Goal: Information Seeking & Learning: Check status

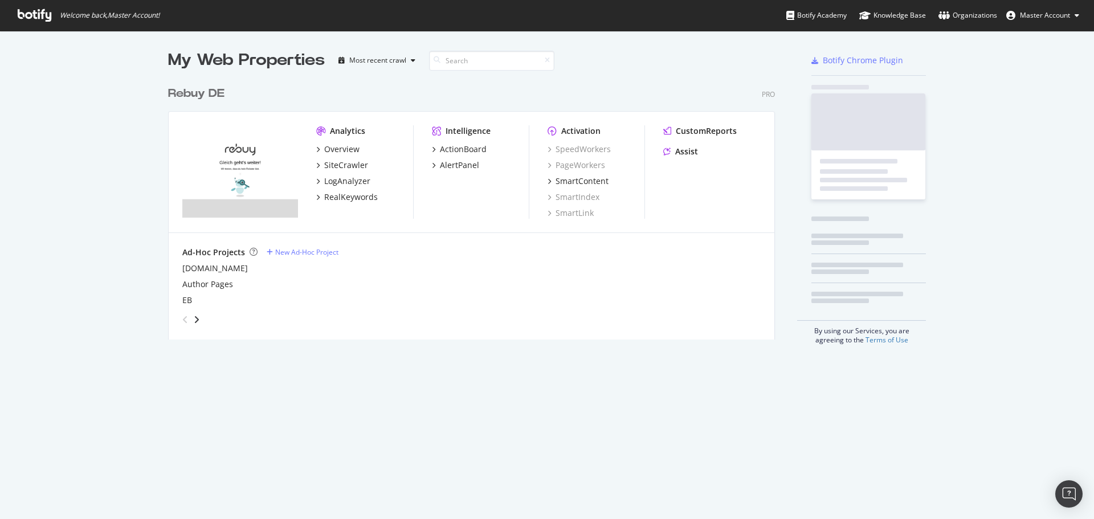
scroll to position [259, 608]
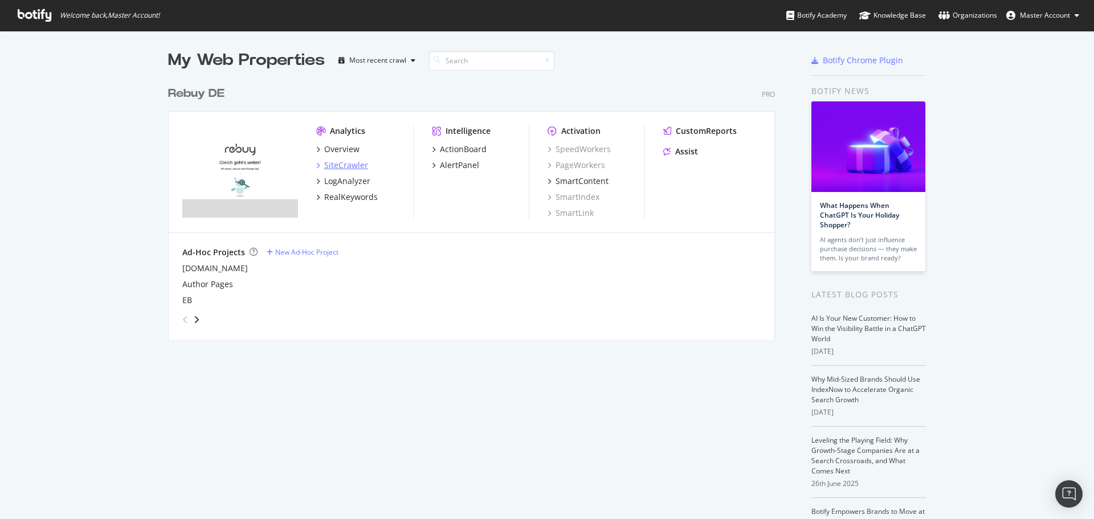
click at [344, 163] on div "SiteCrawler" at bounding box center [346, 165] width 44 height 11
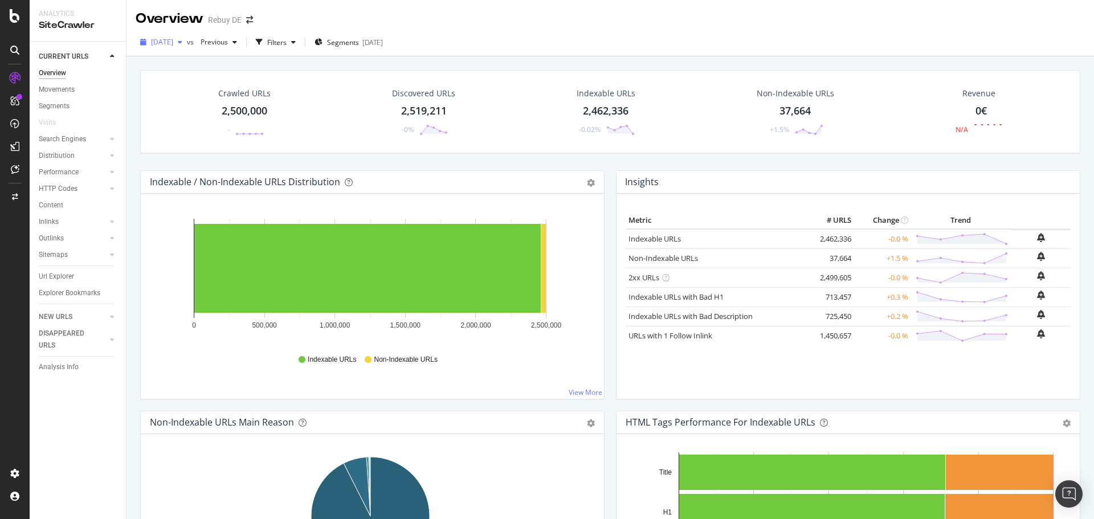
click at [173, 44] on span "[DATE]" at bounding box center [162, 42] width 22 height 10
click at [206, 109] on div "[DATE]" at bounding box center [182, 105] width 61 height 10
click at [187, 48] on div "[DATE]" at bounding box center [161, 42] width 51 height 17
click at [270, 27] on div "Overview Rebuy DE" at bounding box center [611, 14] width 968 height 28
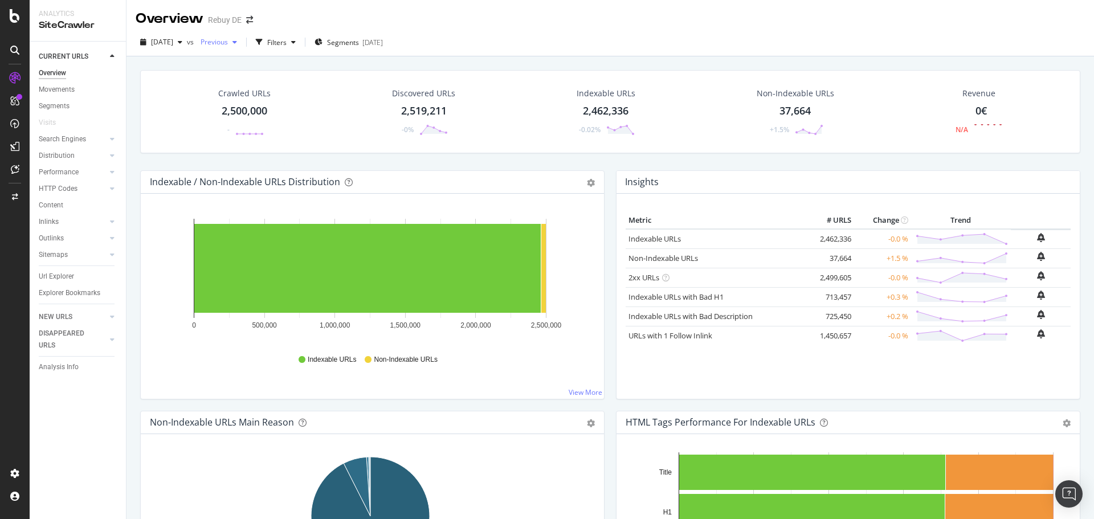
click at [228, 45] on span "Previous" at bounding box center [212, 42] width 32 height 10
click at [269, 107] on div "[DATE]" at bounding box center [252, 105] width 61 height 10
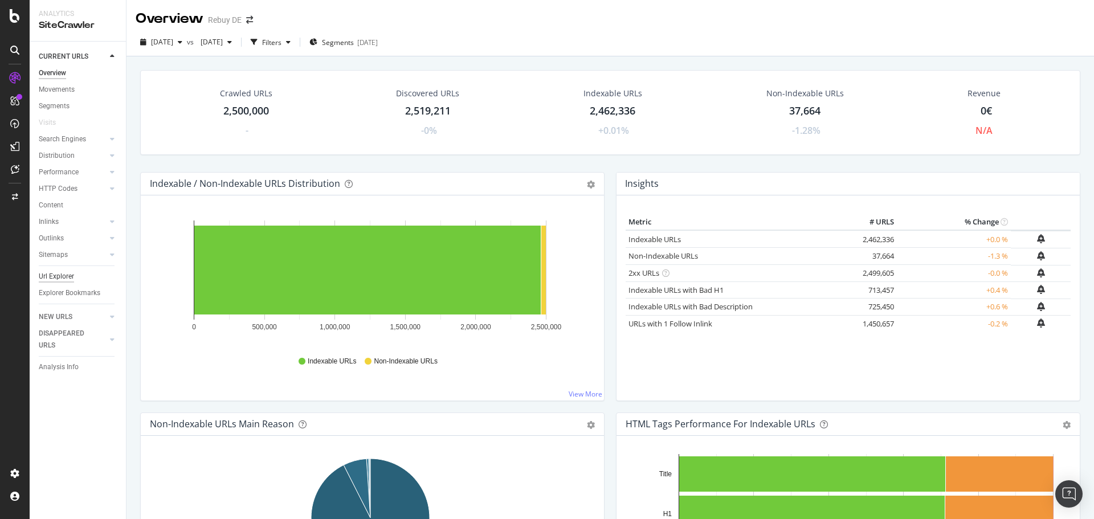
click at [60, 272] on div "Url Explorer" at bounding box center [56, 277] width 35 height 12
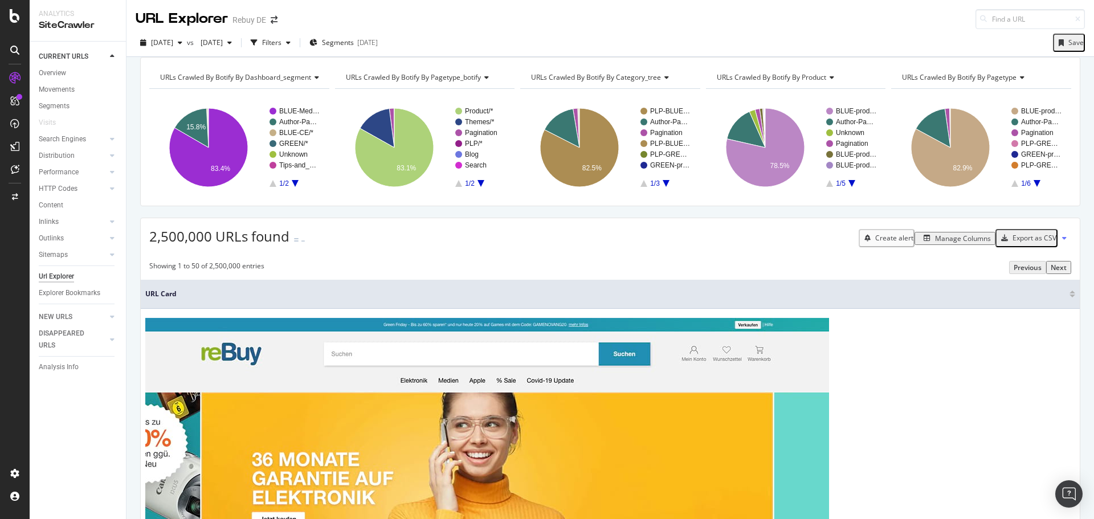
click at [953, 243] on div "Manage Columns" at bounding box center [955, 239] width 72 height 10
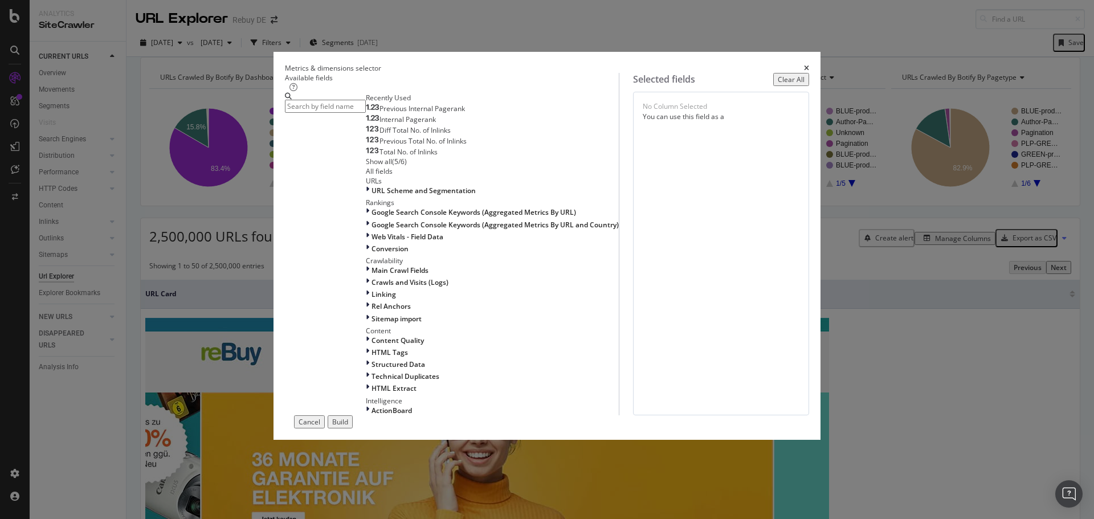
click at [366, 113] on input "modal" at bounding box center [325, 106] width 81 height 13
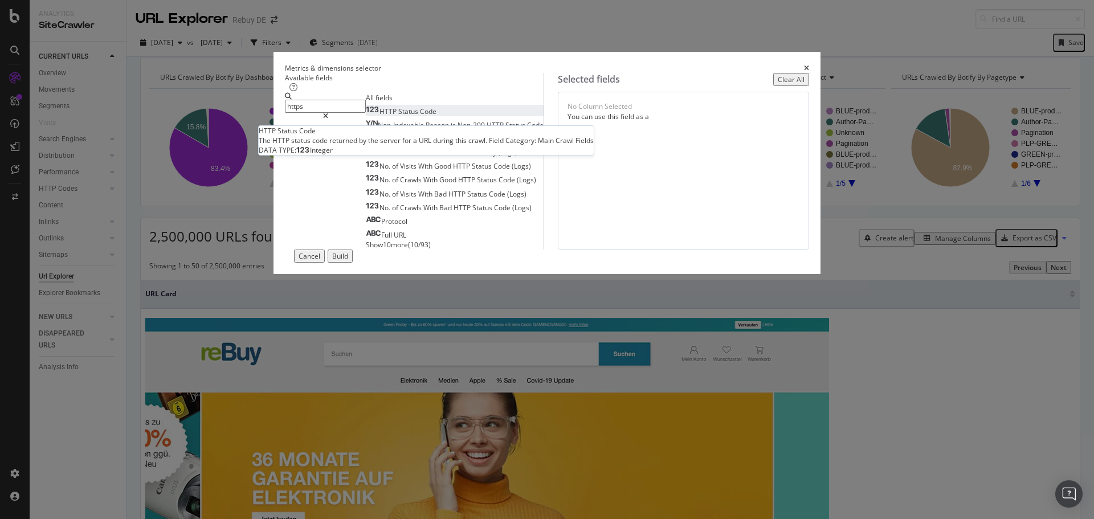
click at [406, 116] on div "HTTP Status Code" at bounding box center [401, 112] width 71 height 10
click at [366, 113] on input "https" at bounding box center [325, 106] width 81 height 13
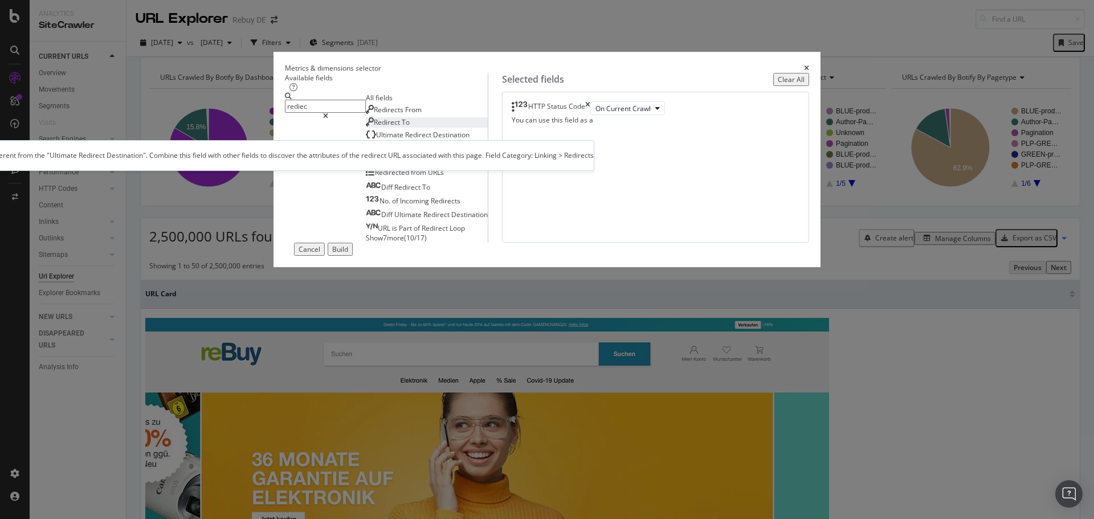
click at [394, 127] on div "Redirect To" at bounding box center [388, 122] width 44 height 10
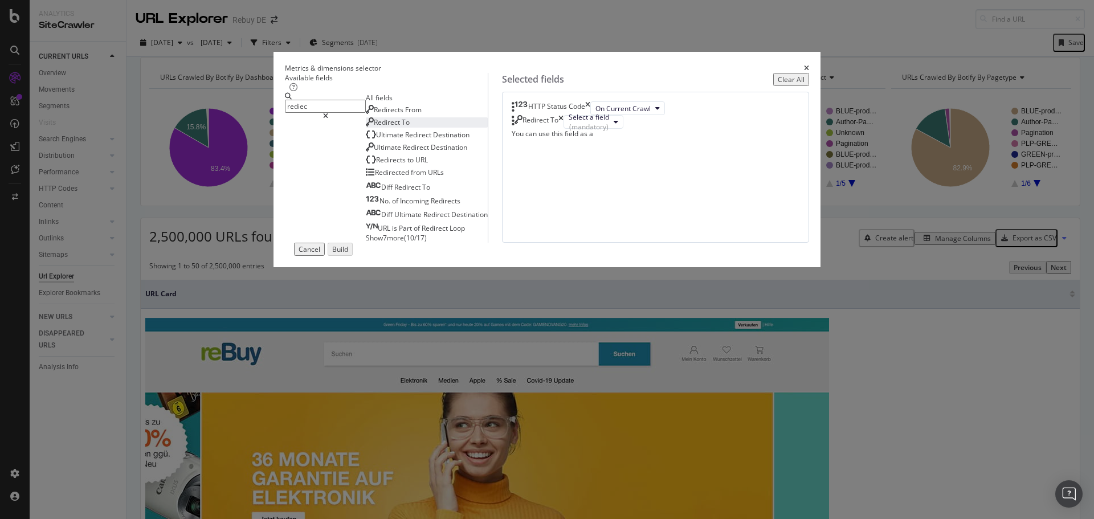
click at [348, 113] on input "rediec" at bounding box center [325, 106] width 81 height 13
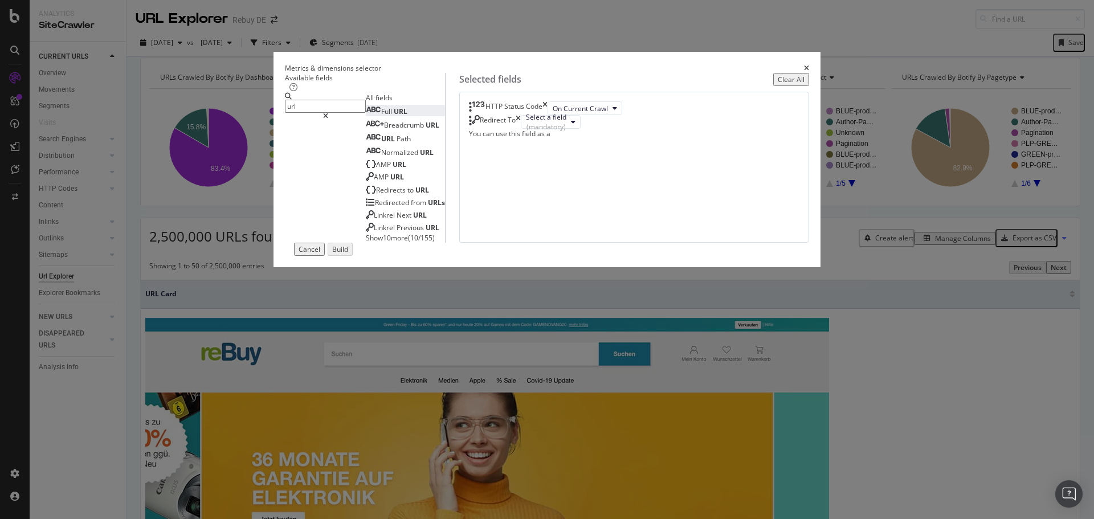
type input "url"
click at [366, 116] on div "Full URL" at bounding box center [387, 112] width 42 height 10
click at [518, 142] on icon "times" at bounding box center [514, 136] width 5 height 14
click at [567, 132] on div "(mandatory)" at bounding box center [546, 127] width 40 height 10
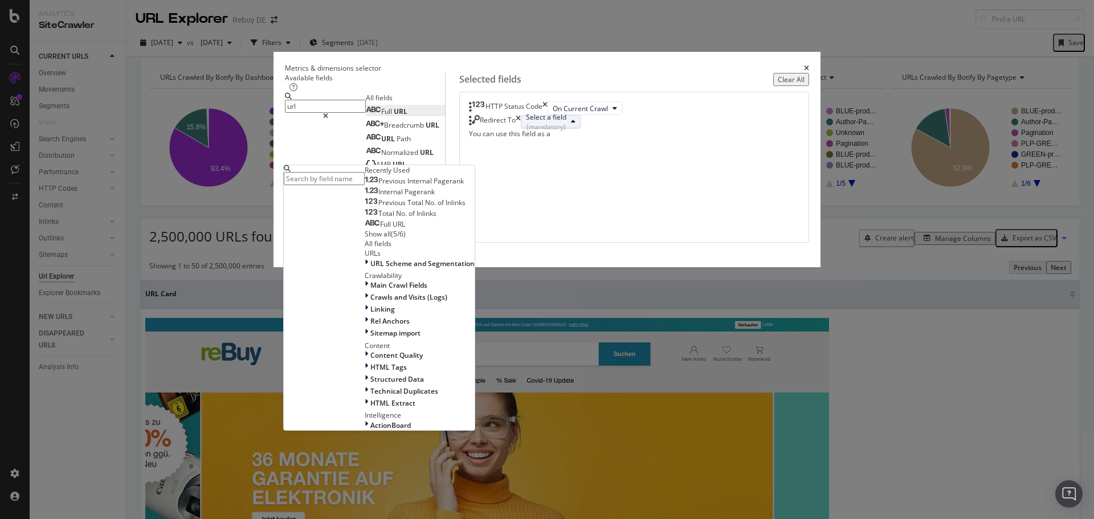
click at [567, 132] on div "(mandatory)" at bounding box center [546, 127] width 40 height 10
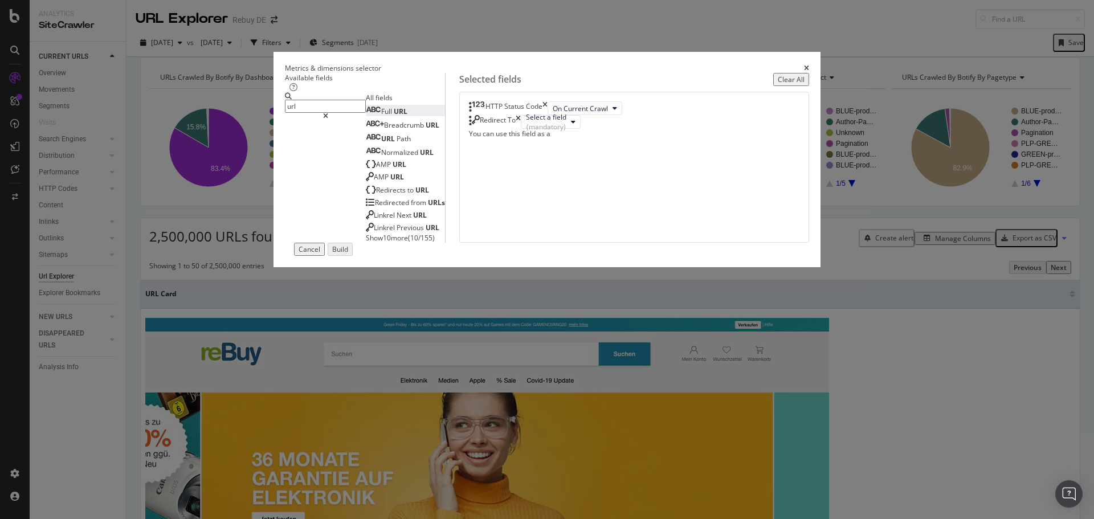
click at [521, 129] on icon "times" at bounding box center [518, 122] width 5 height 14
click at [348, 254] on div "Build" at bounding box center [340, 250] width 16 height 10
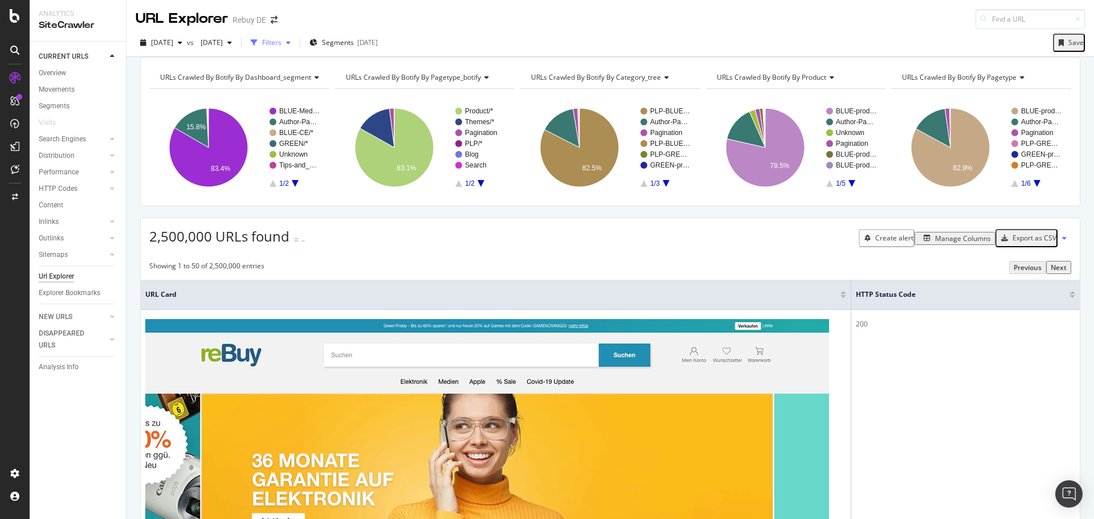
click at [282, 46] on div "Filters" at bounding box center [271, 43] width 19 height 10
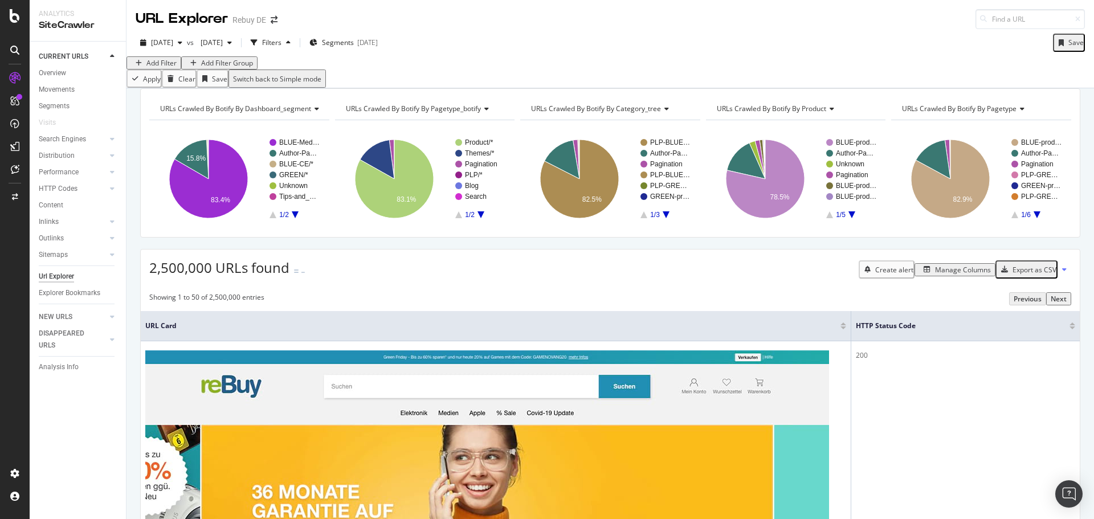
click at [167, 68] on div "Add Filter" at bounding box center [161, 63] width 30 height 10
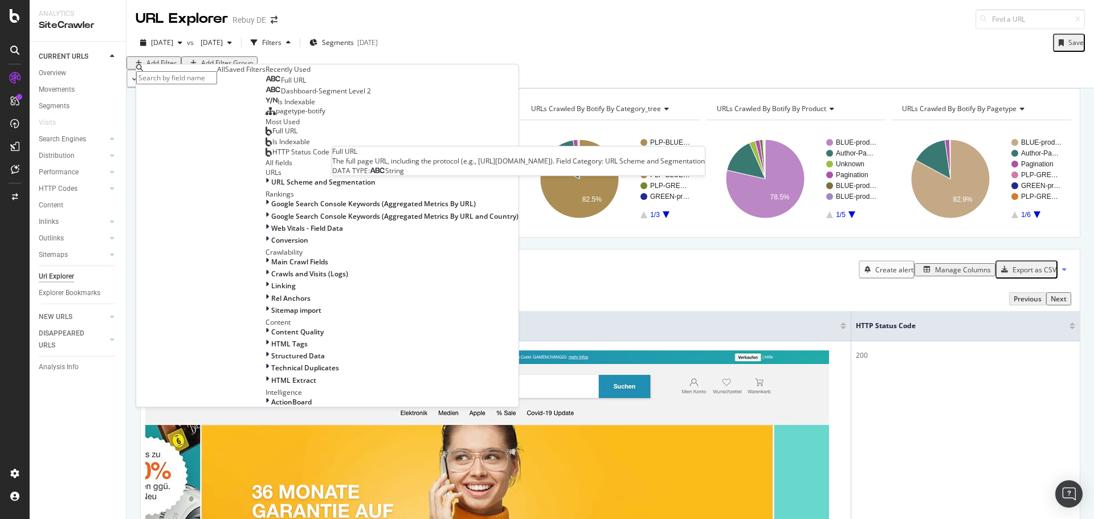
click at [281, 85] on span "Full URL" at bounding box center [293, 80] width 25 height 10
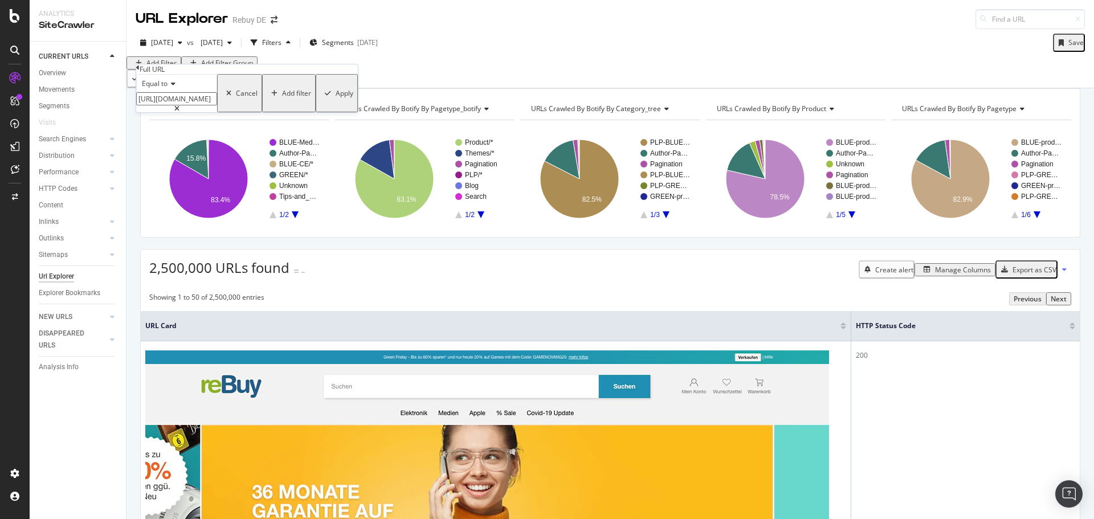
click at [202, 105] on input "[URL][DOMAIN_NAME]" at bounding box center [176, 98] width 81 height 13
type input "apple"
click at [336, 98] on div "Apply" at bounding box center [345, 93] width 18 height 10
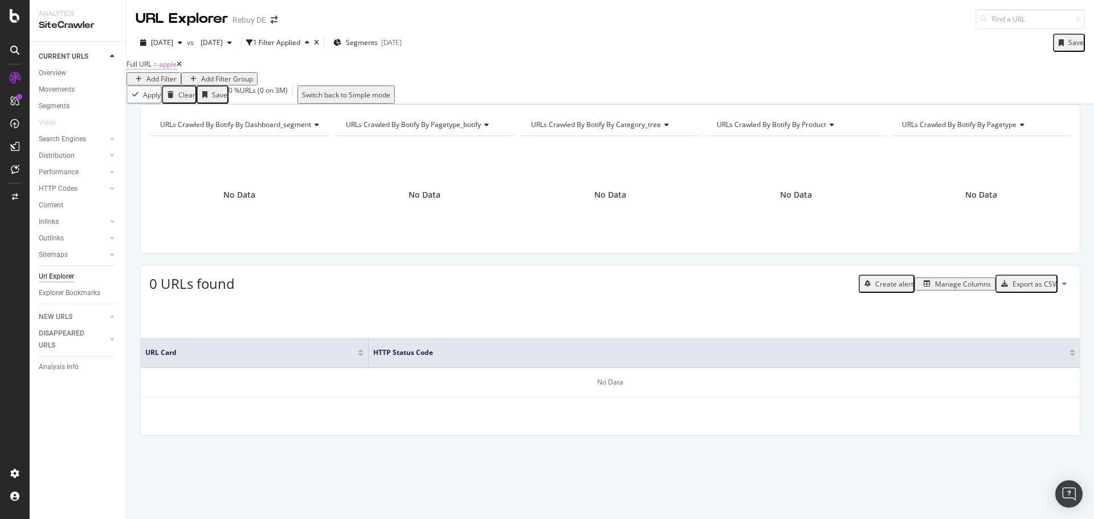
click at [162, 70] on span "Full URL = apple" at bounding box center [152, 64] width 50 height 10
click at [168, 87] on span "Equal to" at bounding box center [155, 83] width 26 height 10
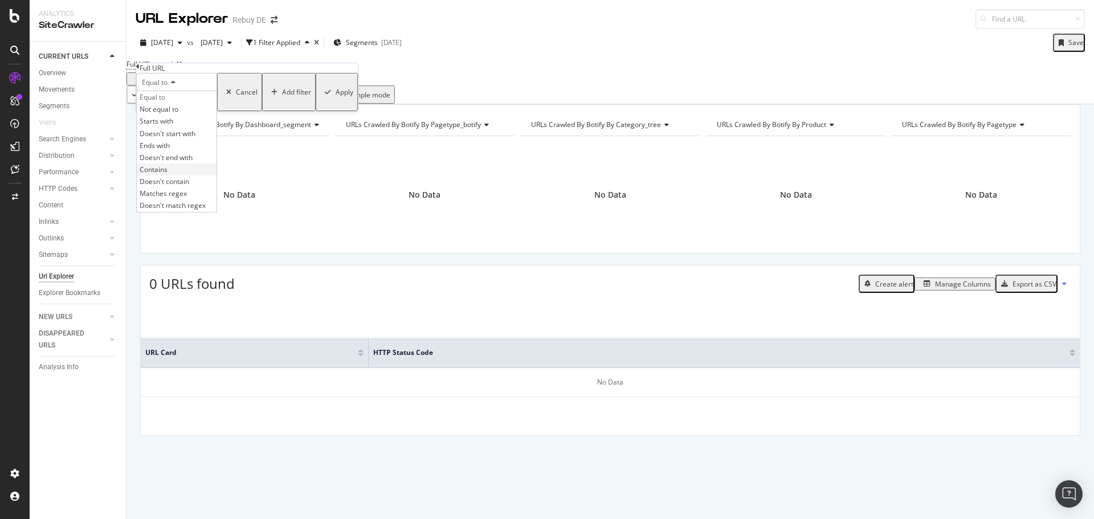
click at [168, 174] on span "Contains" at bounding box center [154, 170] width 28 height 10
click at [336, 97] on div "Apply" at bounding box center [345, 92] width 18 height 10
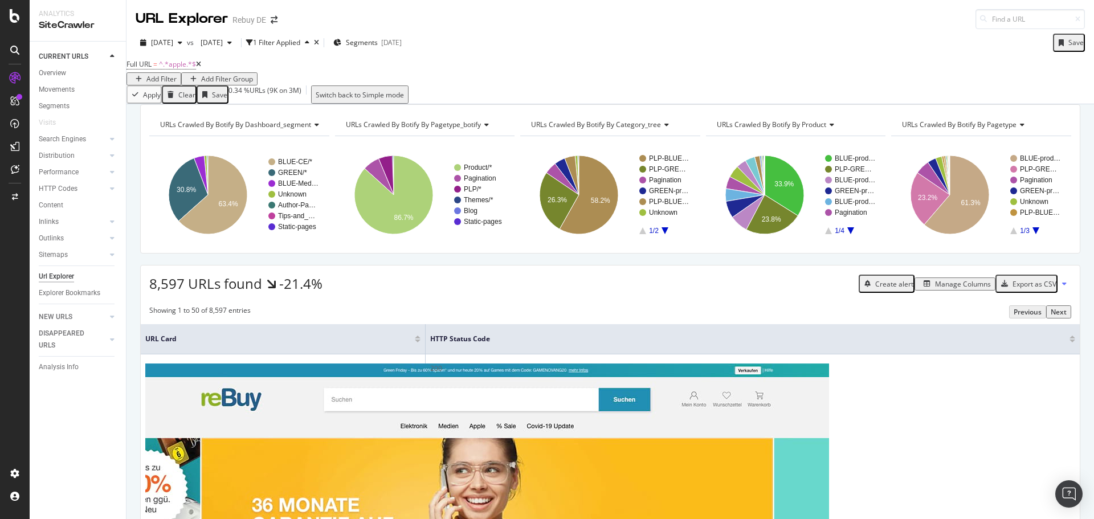
click at [258, 67] on div "Full URL = ^.*apple.*$ Add Filter Add Filter Group" at bounding box center [192, 70] width 131 height 29
click at [253, 74] on div "Add Filter Group" at bounding box center [227, 79] width 52 height 10
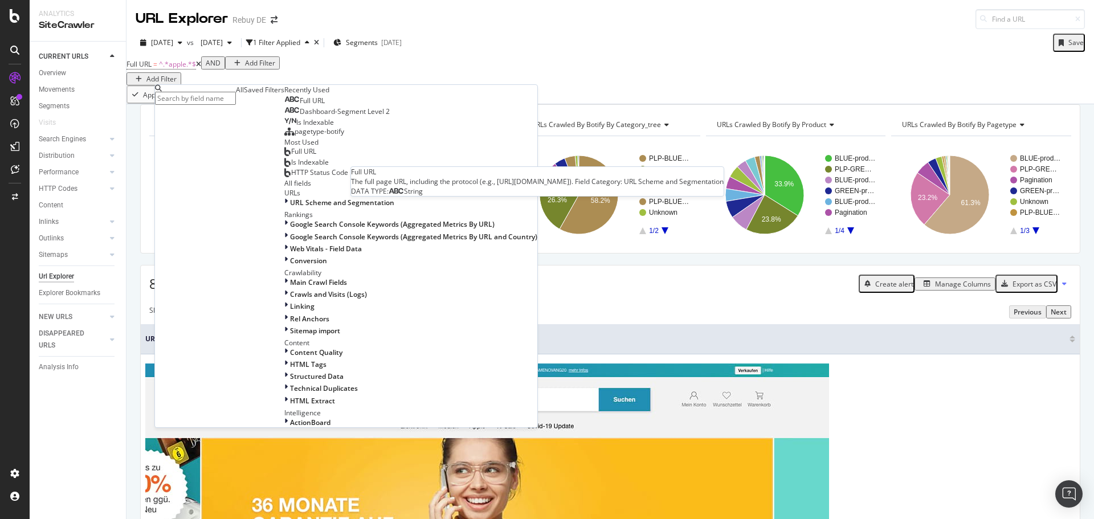
click at [300, 105] on span "Full URL" at bounding box center [312, 101] width 25 height 10
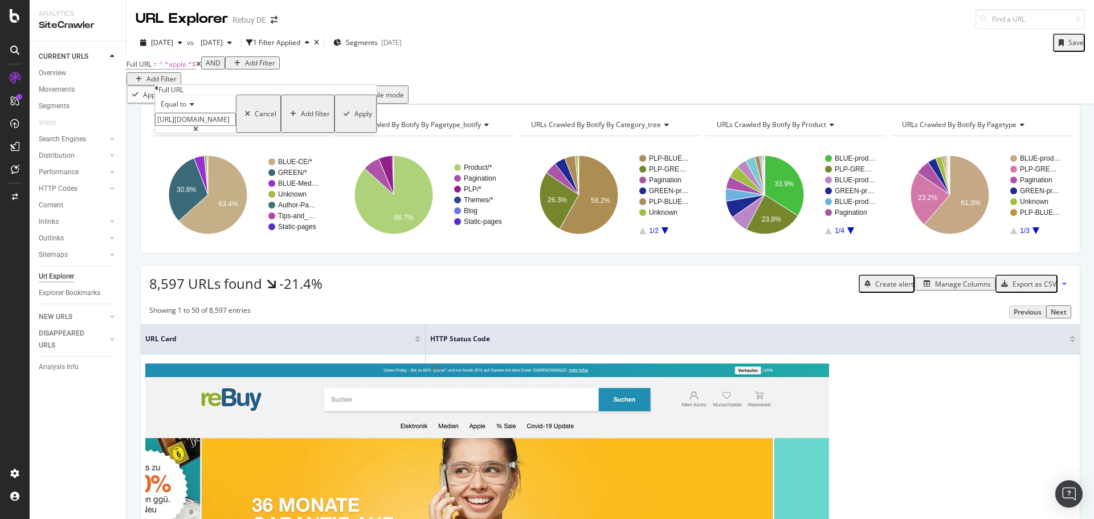
click at [194, 108] on icon at bounding box center [190, 104] width 8 height 7
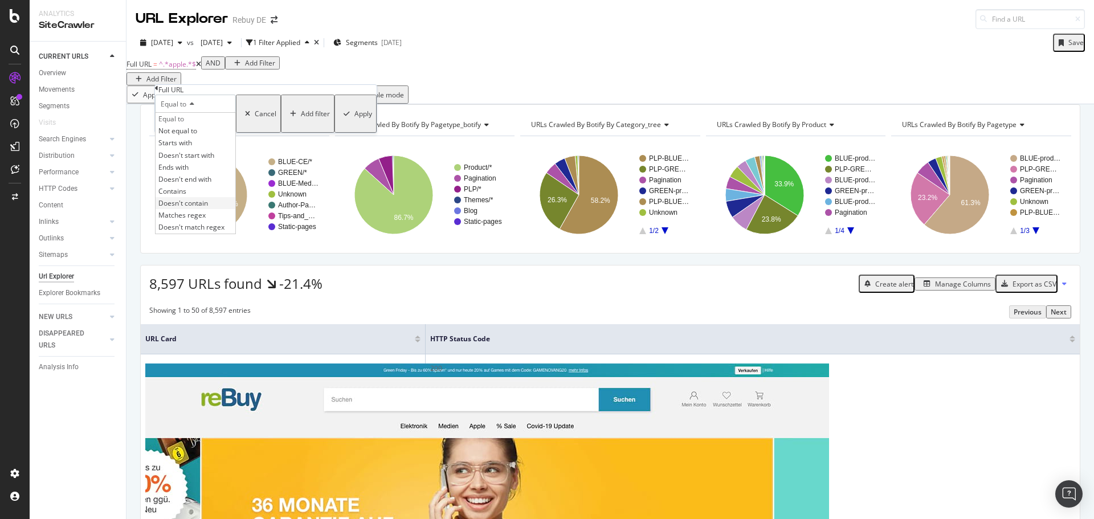
click at [203, 209] on div "Doesn't contain" at bounding box center [196, 203] width 80 height 12
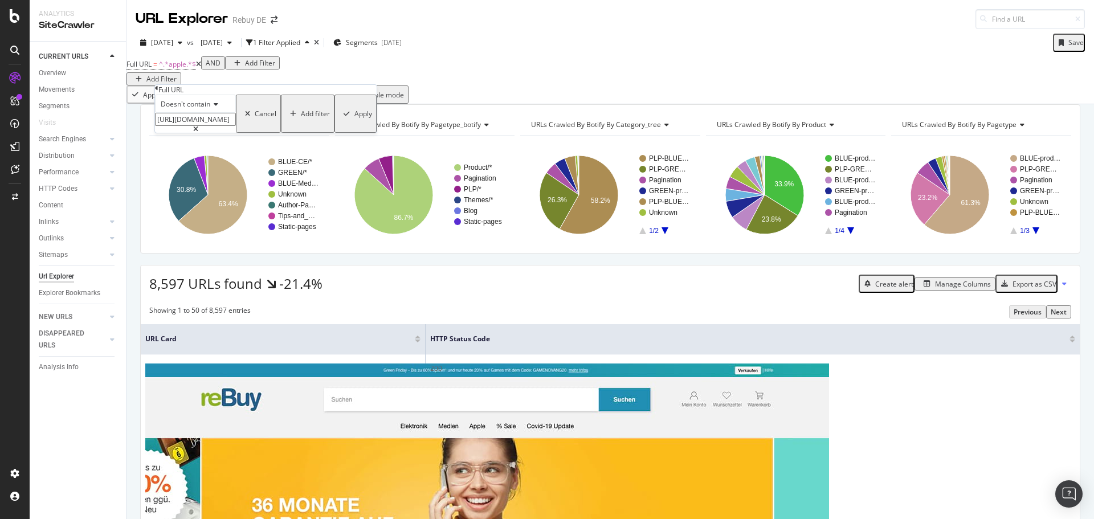
click at [211, 126] on input "[URL][DOMAIN_NAME]" at bounding box center [195, 119] width 81 height 13
type input "i,"
click at [355, 119] on div "Apply" at bounding box center [364, 114] width 18 height 10
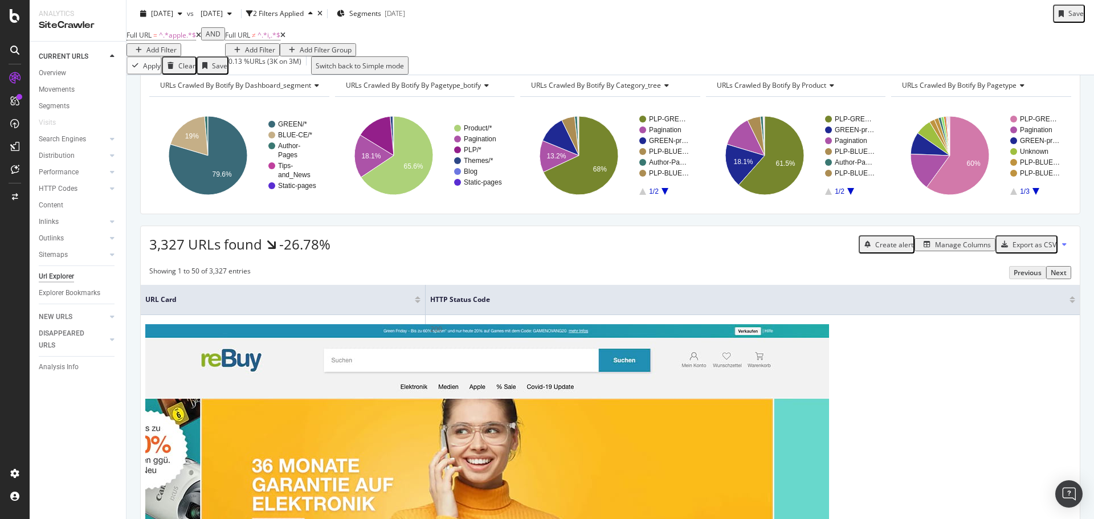
scroll to position [171, 0]
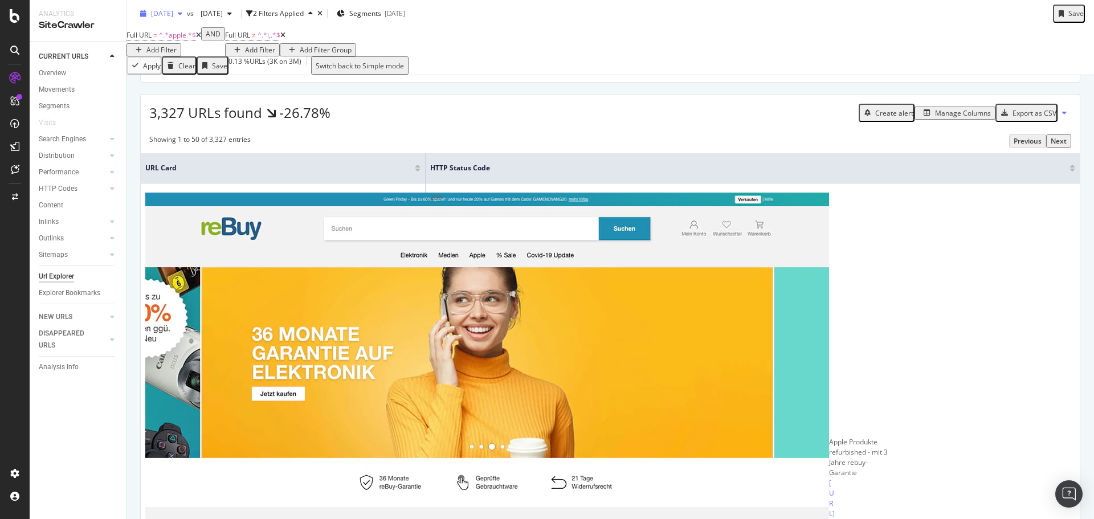
click at [187, 18] on div "[DATE]" at bounding box center [161, 13] width 51 height 17
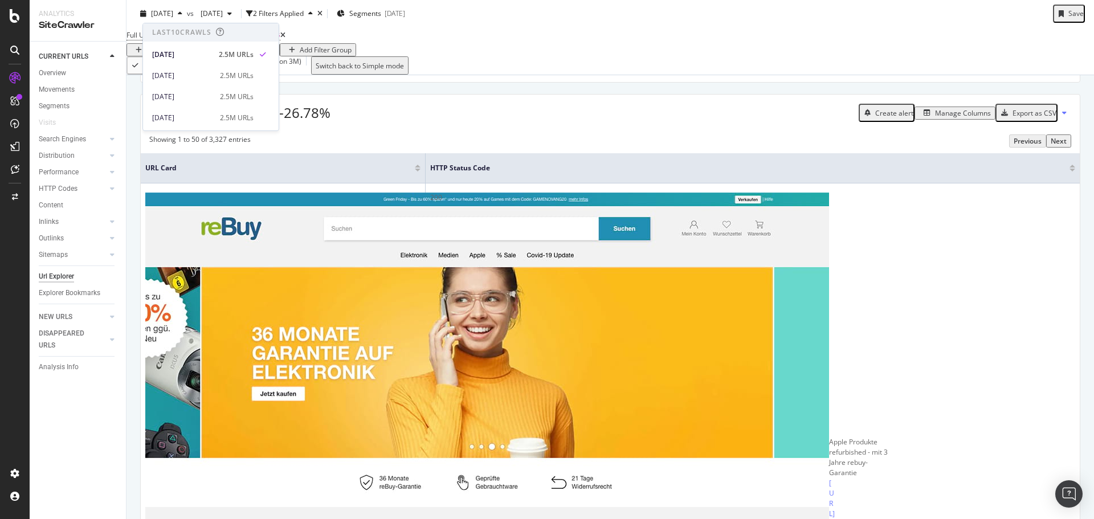
click at [531, 123] on div "3,327 URLs found -26.78% Create alert Manage Columns Export as CSV" at bounding box center [610, 109] width 939 height 28
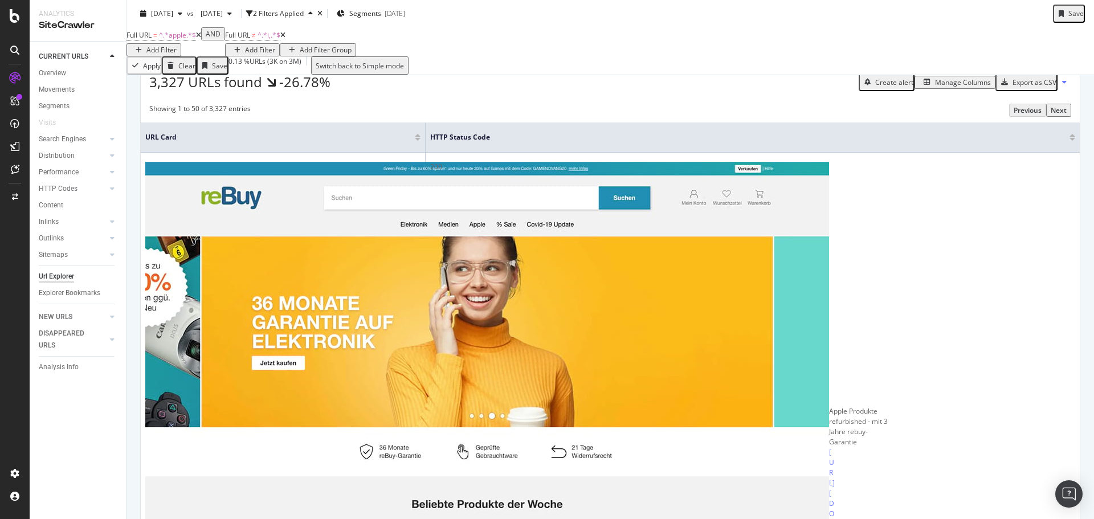
scroll to position [57, 0]
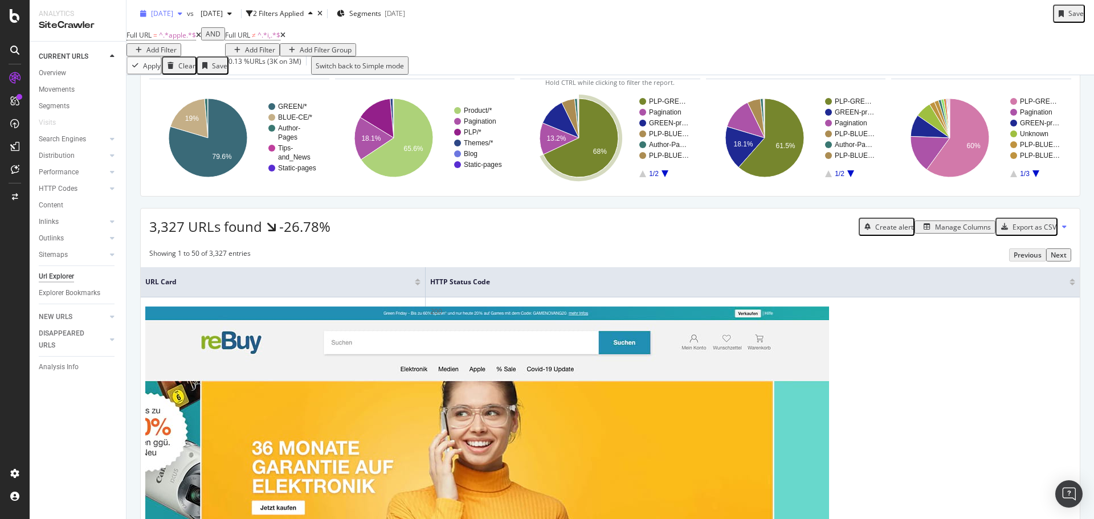
click at [173, 14] on span "[DATE]" at bounding box center [162, 14] width 22 height 10
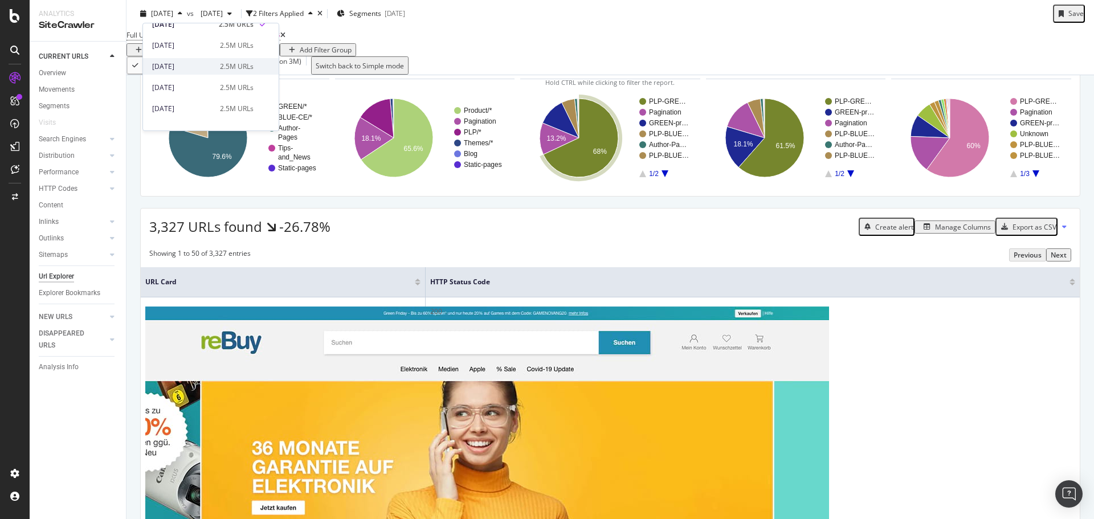
scroll to position [0, 0]
click at [413, 56] on div "Full URL = ^.*apple.*$ Add Filter AND Full URL ≠ ^.*i,.*$ Add Filter Add Filter…" at bounding box center [611, 41] width 968 height 29
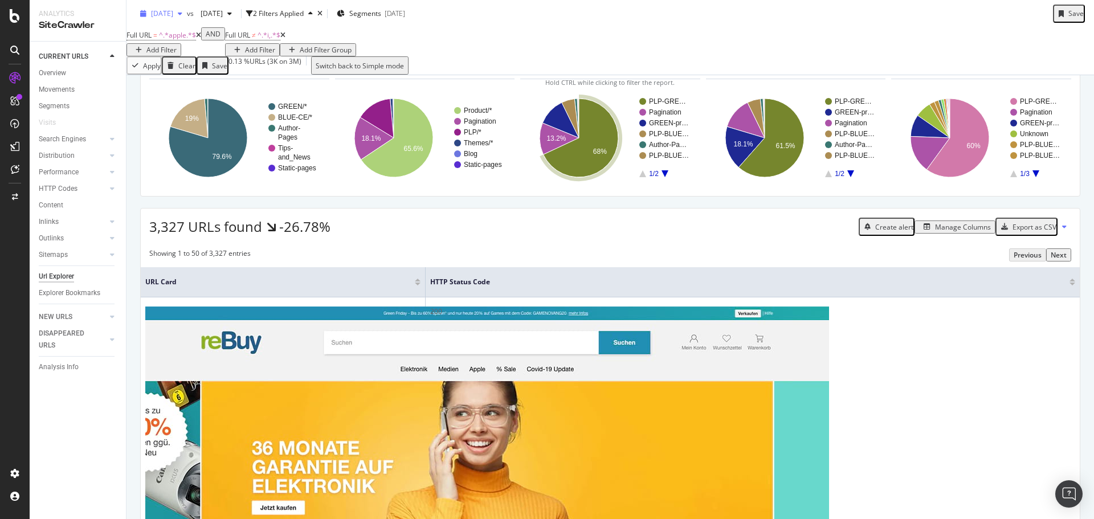
click at [173, 9] on span "[DATE]" at bounding box center [162, 14] width 22 height 10
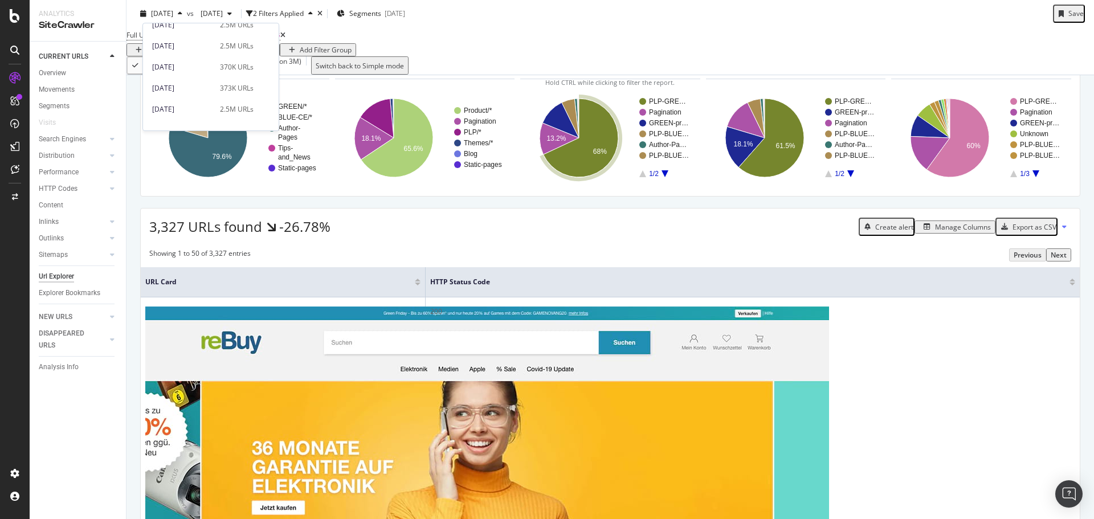
scroll to position [171, 0]
click at [188, 111] on div "[DATE]" at bounding box center [182, 113] width 61 height 10
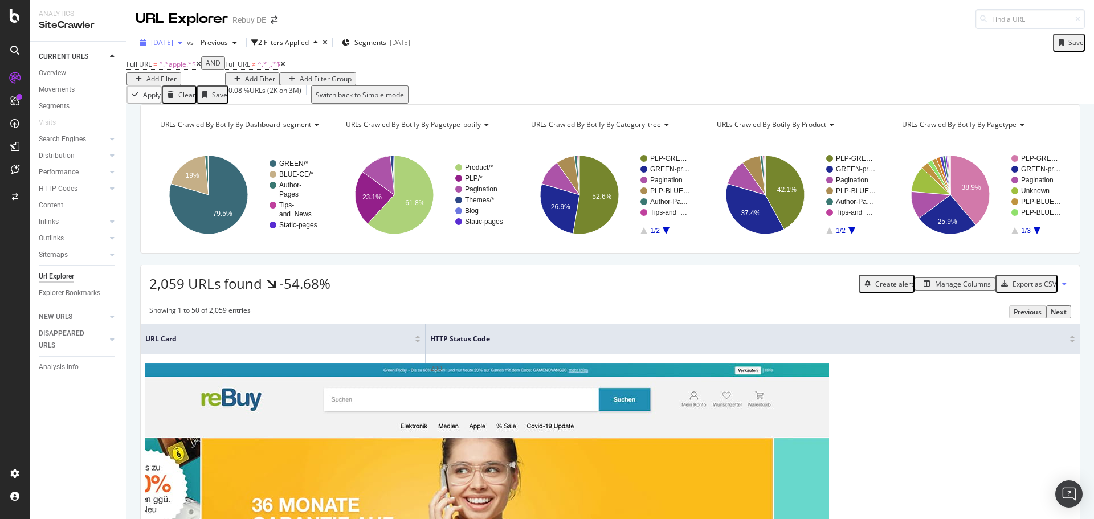
click at [173, 42] on span "[DATE]" at bounding box center [162, 43] width 22 height 10
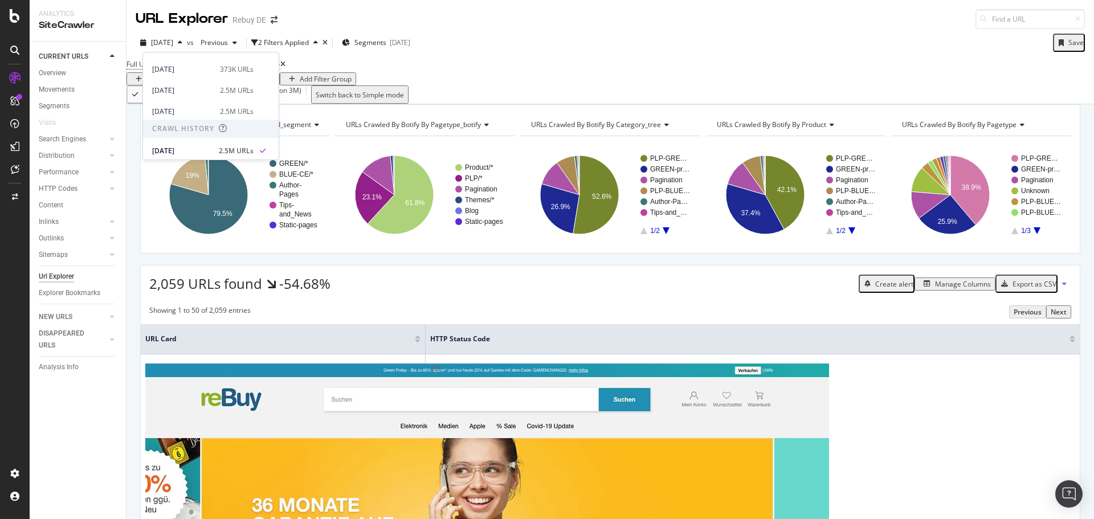
scroll to position [228, 0]
click at [449, 74] on div "Full URL = ^.*apple.*$ Add Filter AND Full URL ≠ ^.*i,.*$ Add Filter Add Filter…" at bounding box center [611, 70] width 968 height 29
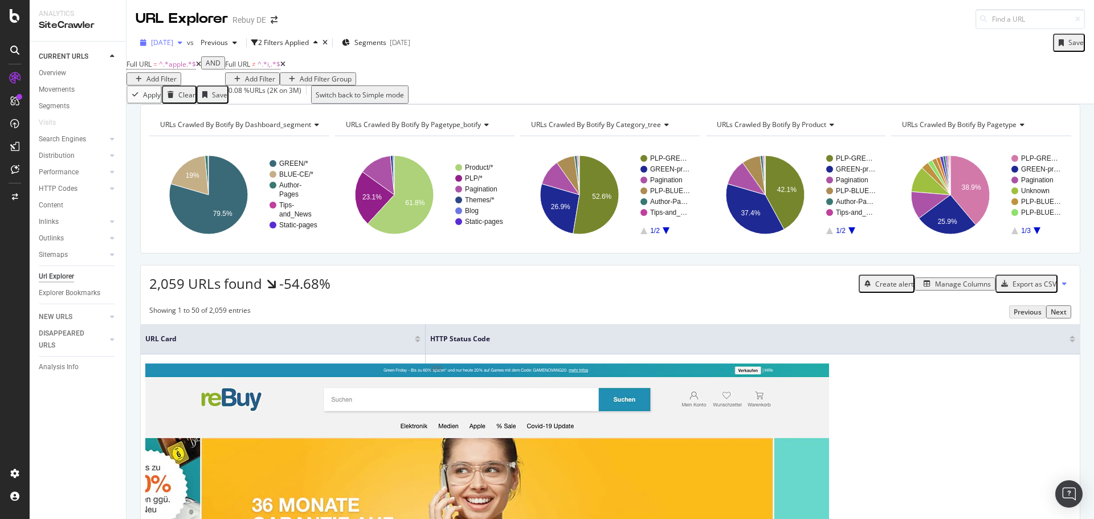
click at [173, 38] on span "[DATE]" at bounding box center [162, 43] width 22 height 10
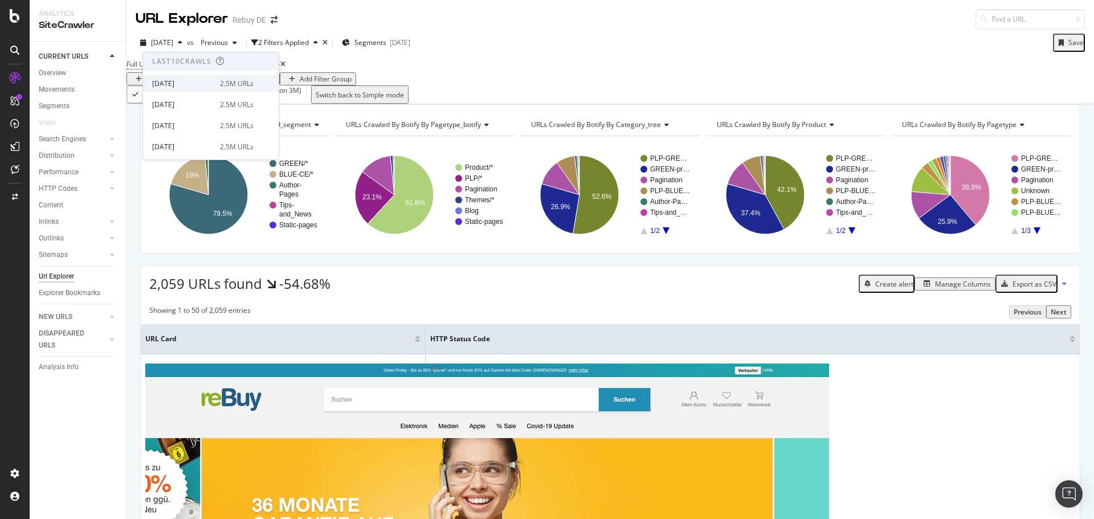
click at [176, 89] on div "[DATE] 2.5M URLs" at bounding box center [211, 83] width 136 height 17
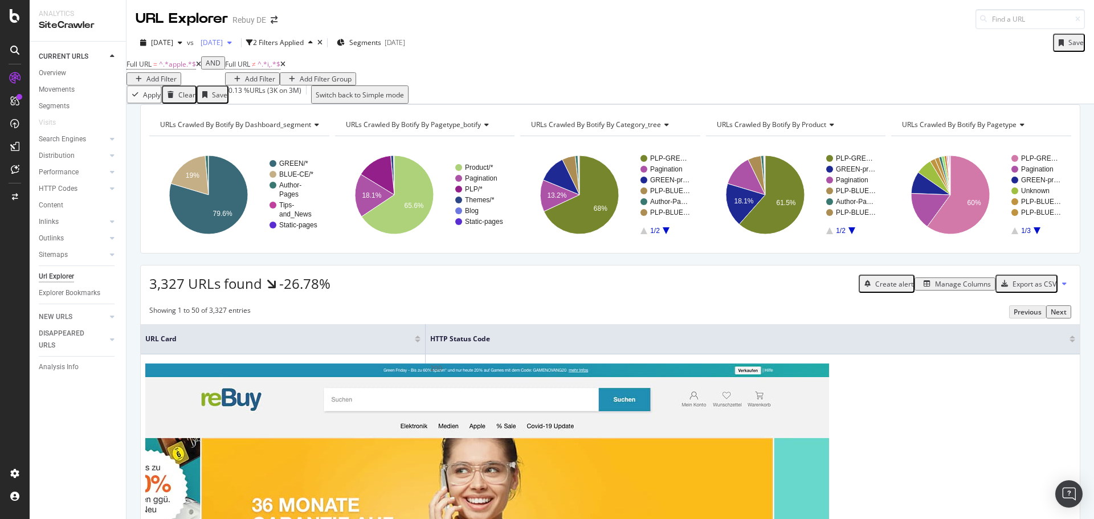
click at [223, 40] on span "[DATE]" at bounding box center [209, 43] width 27 height 10
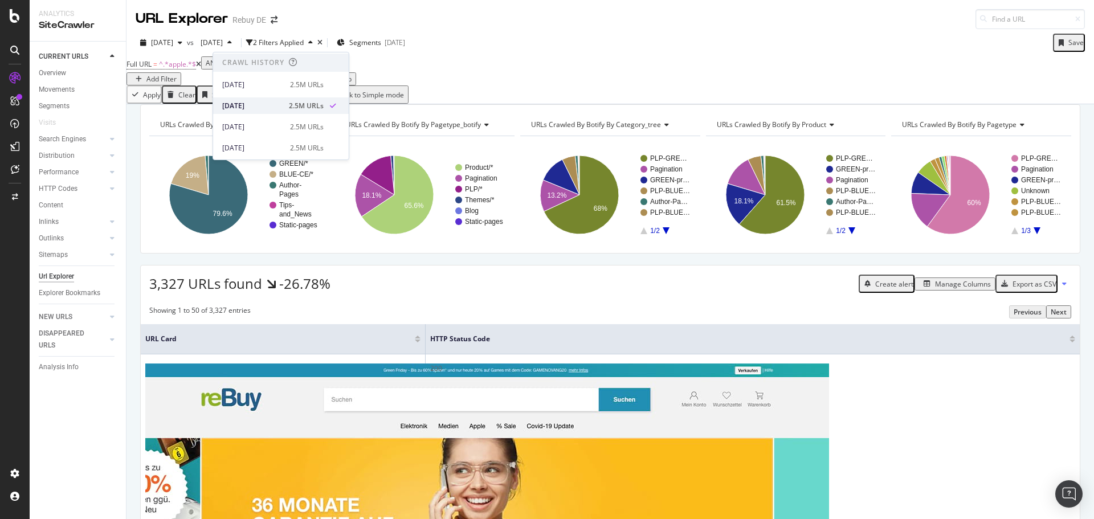
click at [252, 101] on div "[DATE]" at bounding box center [252, 106] width 60 height 10
click at [964, 289] on div "Manage Columns" at bounding box center [955, 284] width 72 height 10
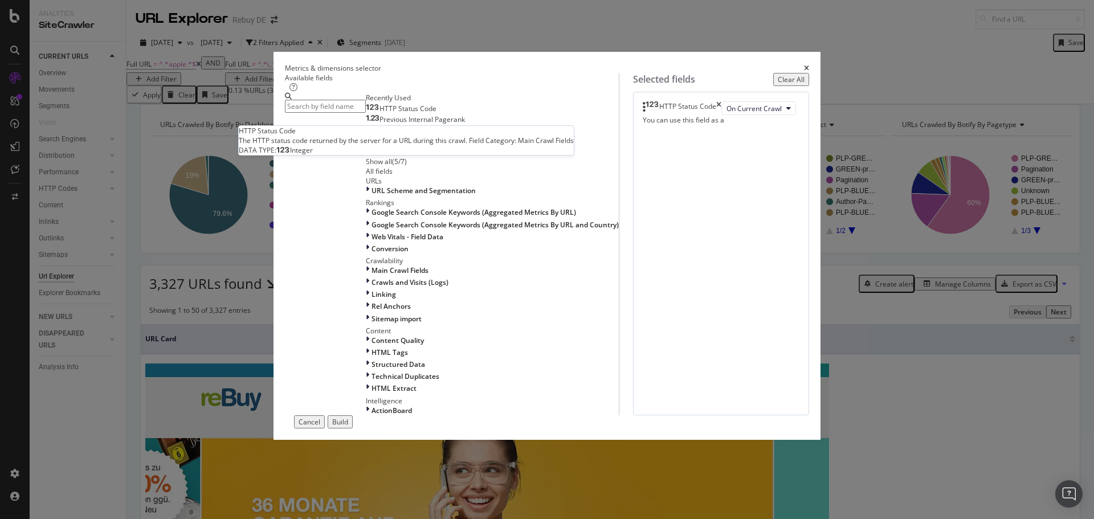
click at [380, 113] on span "HTTP Status Code" at bounding box center [408, 109] width 57 height 10
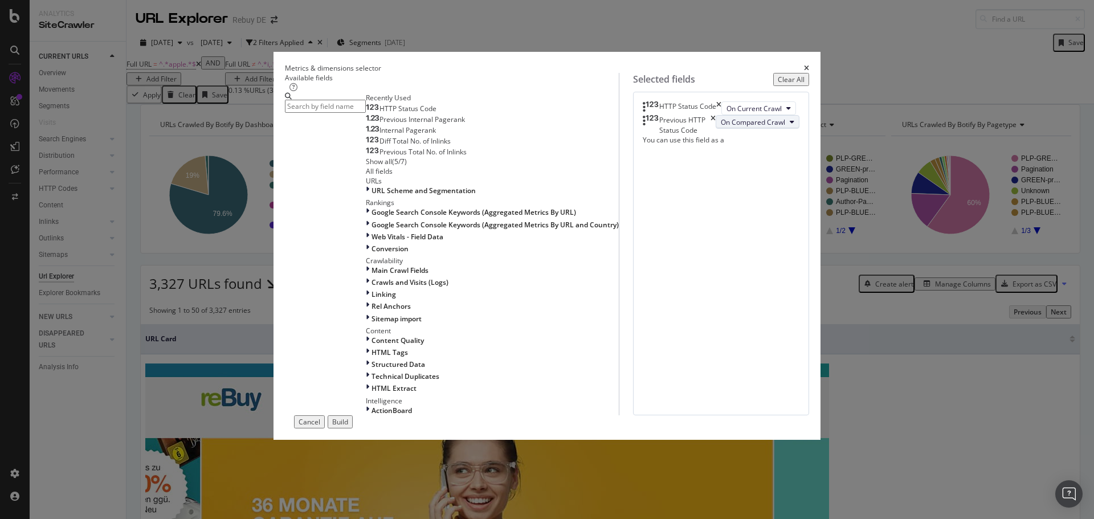
click at [721, 127] on span "On Compared Crawl" at bounding box center [753, 122] width 64 height 10
click at [722, 256] on div "HTTP Status Code On Current Crawl Previous HTTP Status Code On Compared Crawl Y…" at bounding box center [721, 254] width 176 height 324
click at [348, 427] on div "Build" at bounding box center [340, 422] width 16 height 10
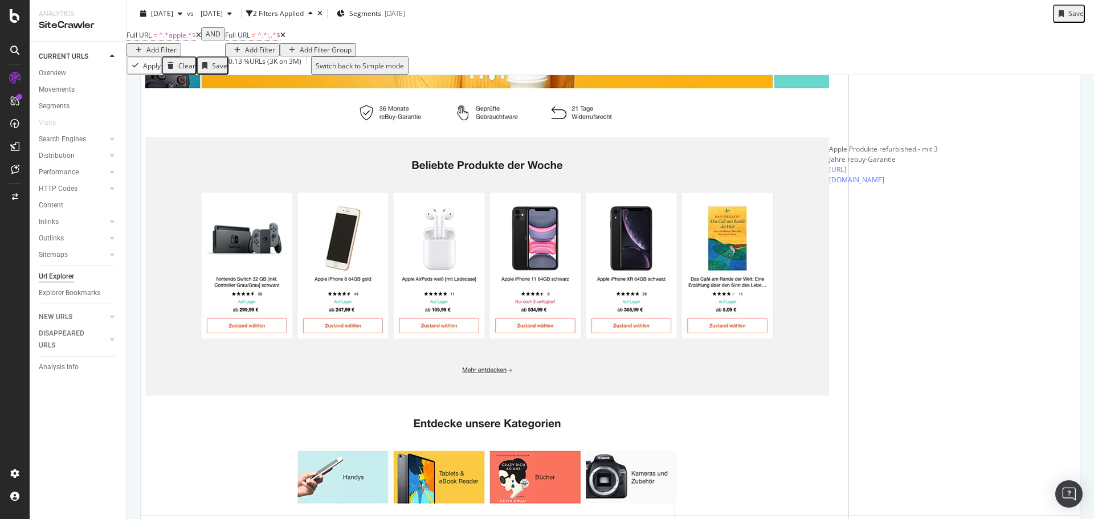
scroll to position [456, 0]
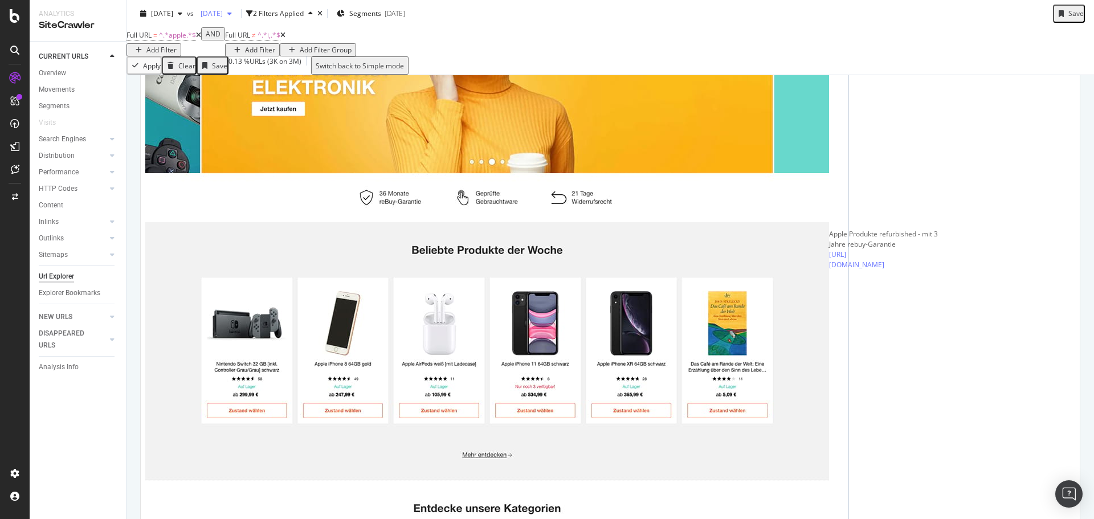
click at [237, 19] on div "[DATE]" at bounding box center [216, 13] width 40 height 17
click at [506, 27] on div "Full URL = ^.*apple.*$ Add Filter AND Full URL ≠ ^.*i,.*$ Add Filter Add Filter…" at bounding box center [611, 50] width 968 height 47
click at [187, 7] on div "[DATE]" at bounding box center [161, 13] width 51 height 17
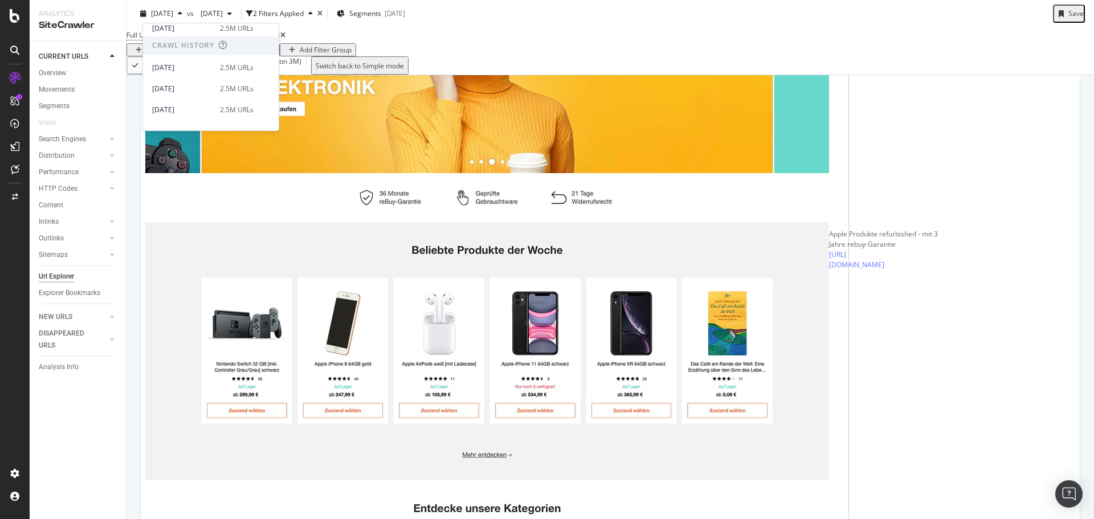
scroll to position [228, 0]
click at [205, 53] on div "[DATE]" at bounding box center [182, 56] width 61 height 10
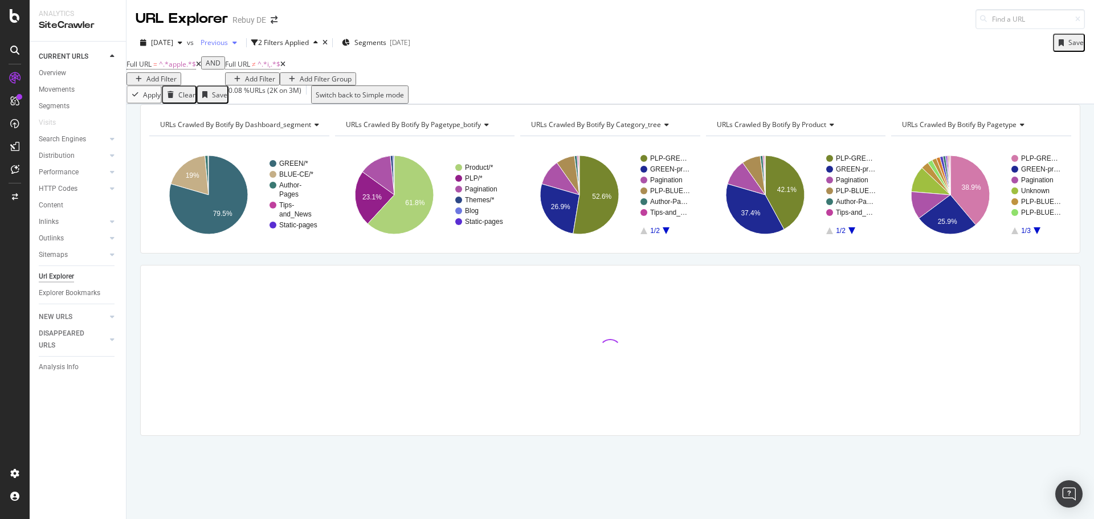
click at [242, 47] on div "Previous" at bounding box center [219, 42] width 46 height 17
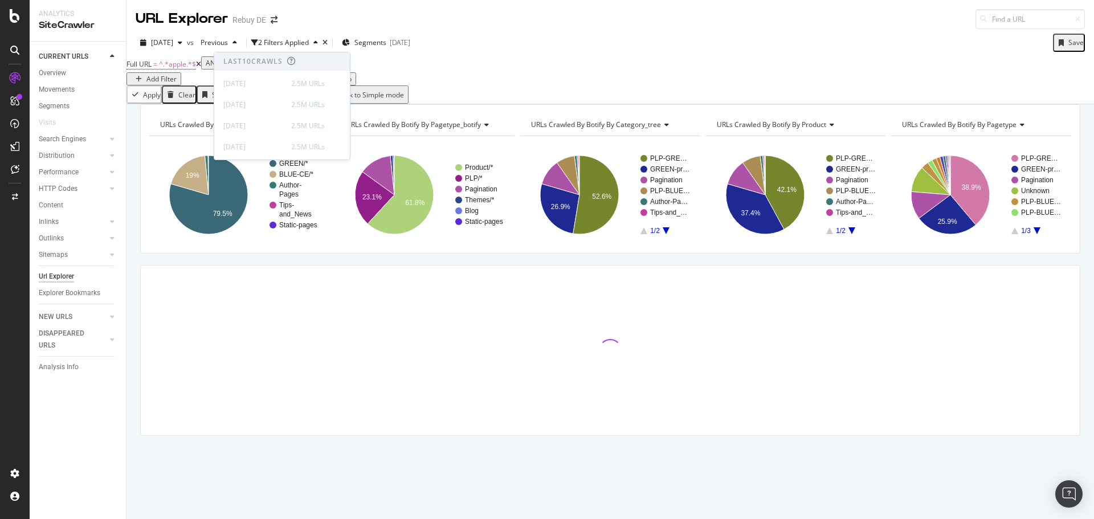
scroll to position [114, 0]
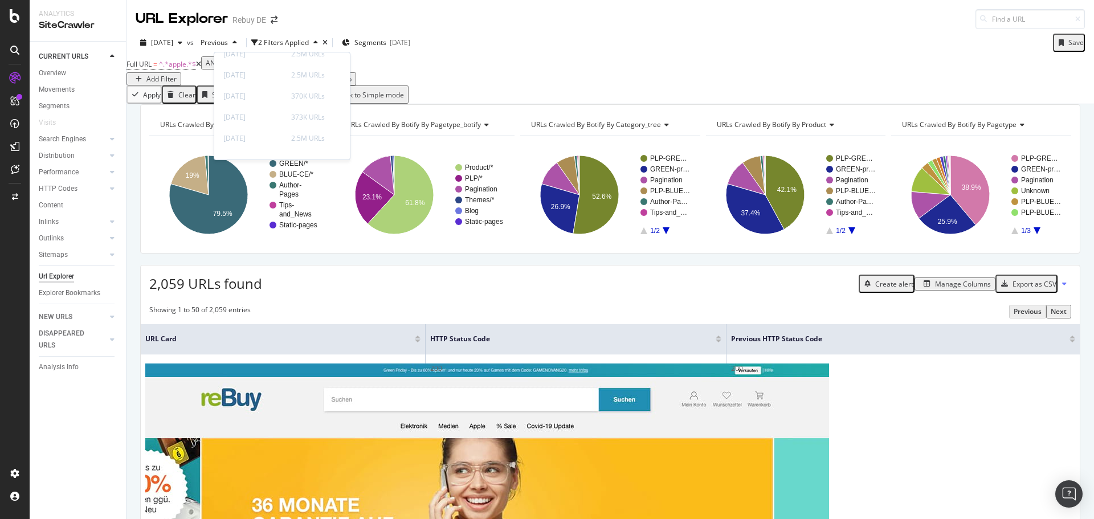
click at [572, 85] on div "Full URL = ^.*apple.*$ Add Filter AND Full URL ≠ ^.*i,.*$ Add Filter Add Filter…" at bounding box center [611, 70] width 968 height 29
click at [228, 43] on span "Previous" at bounding box center [212, 43] width 32 height 10
drag, startPoint x: 515, startPoint y: 39, endPoint x: 426, endPoint y: 52, distance: 89.8
click at [516, 39] on div "[DATE] vs Previous 2 Filters Applied Segments [DATE] Save" at bounding box center [611, 45] width 968 height 23
click at [173, 44] on span "[DATE]" at bounding box center [162, 43] width 22 height 10
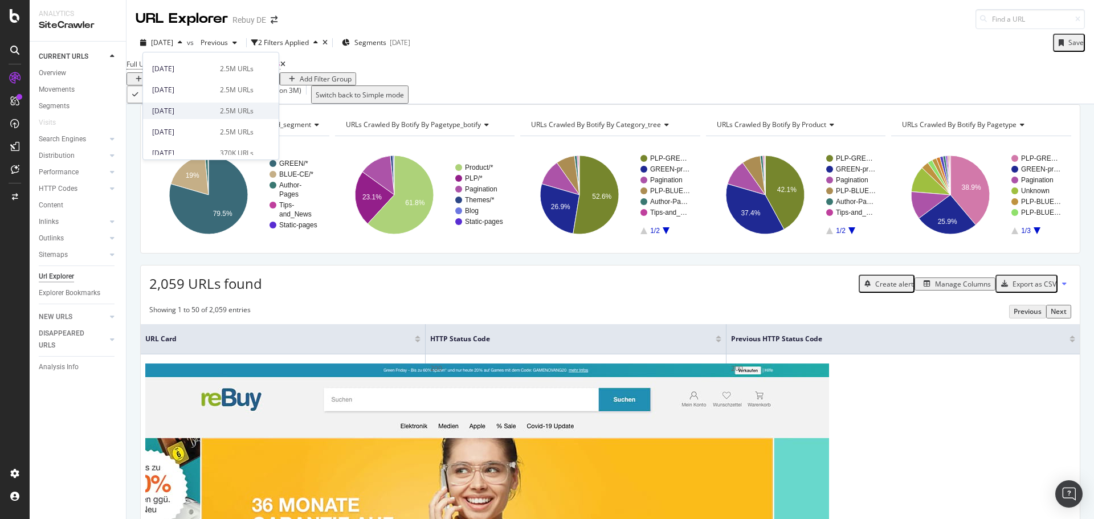
scroll to position [0, 0]
click at [567, 85] on div "Full URL = ^.*apple.*$ Add Filter AND Full URL ≠ ^.*i,.*$ Add Filter Add Filter…" at bounding box center [611, 70] width 968 height 29
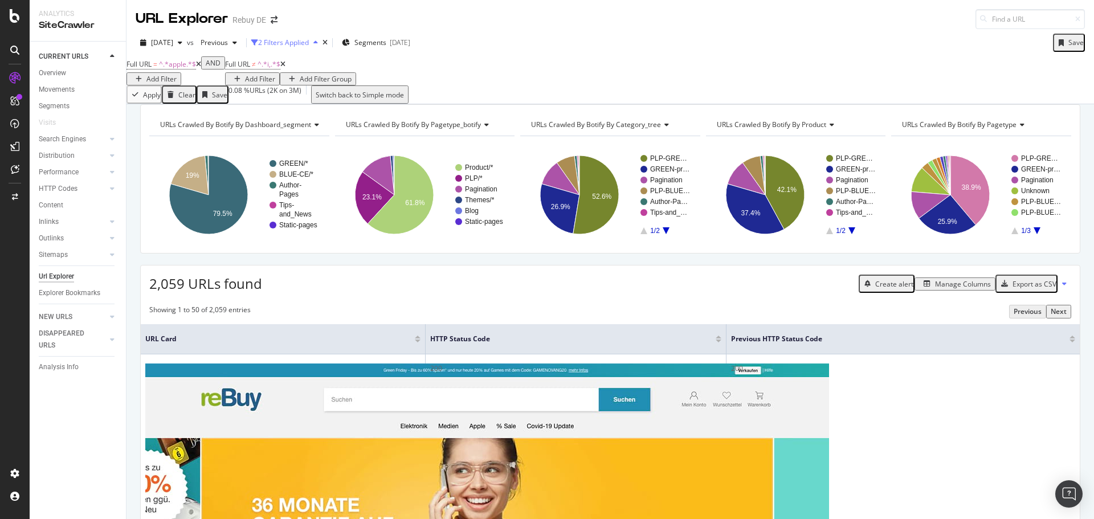
click at [318, 46] on icon "button" at bounding box center [315, 42] width 5 height 7
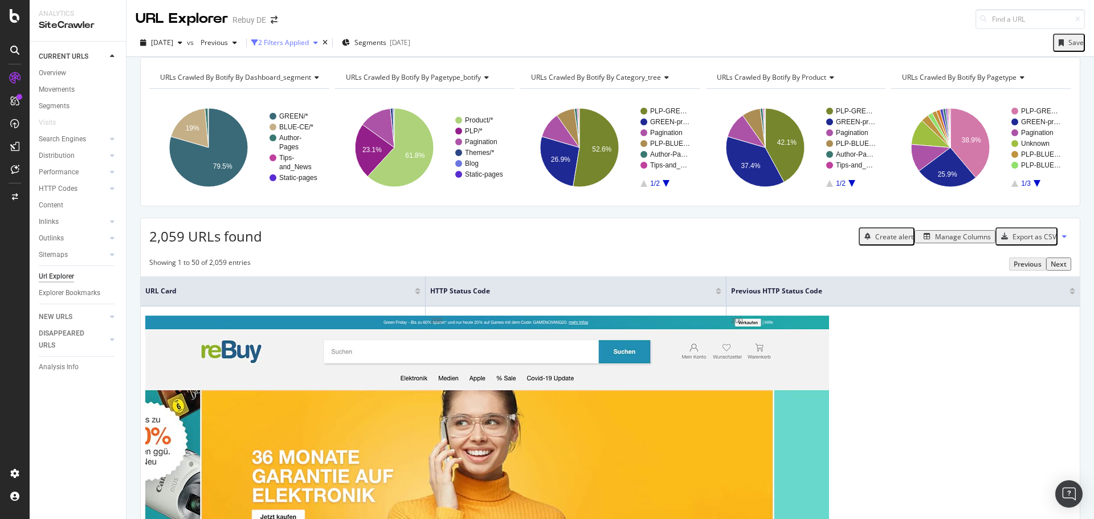
click at [318, 46] on icon "button" at bounding box center [315, 42] width 5 height 7
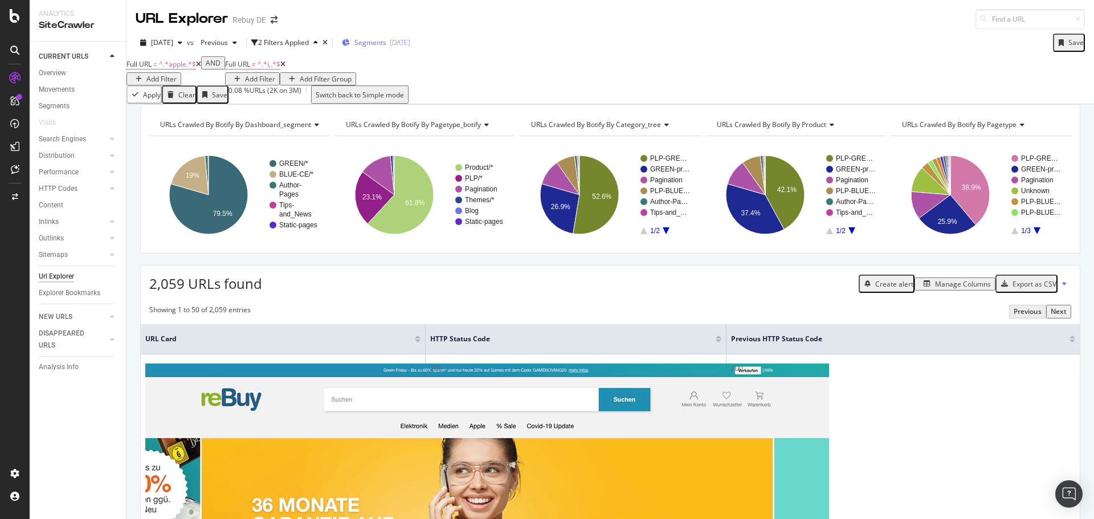
click at [400, 36] on div "Segments [DATE]" at bounding box center [376, 42] width 68 height 17
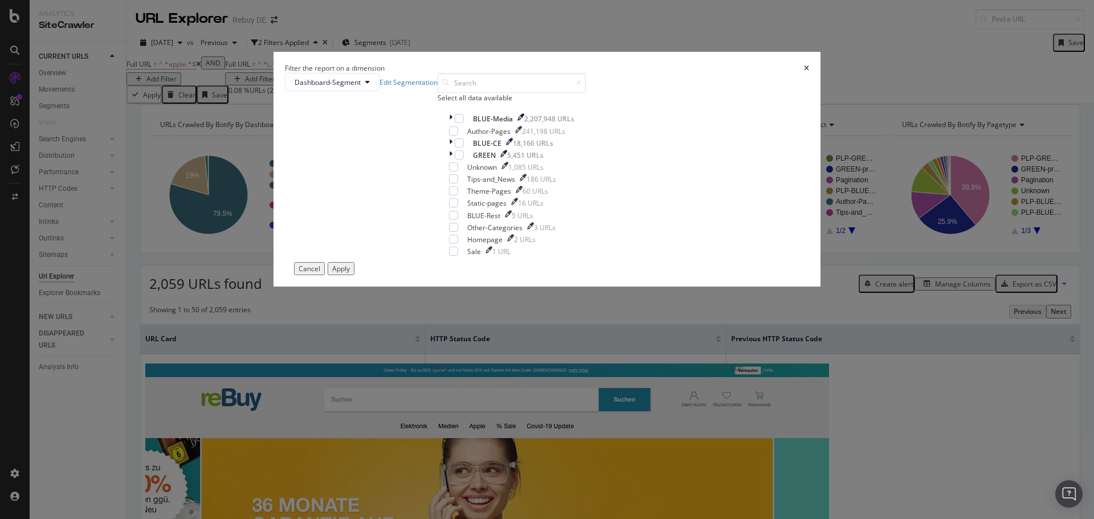
click at [433, 250] on div "Dashboard-Segment Edit Segmentation Select all data available BLUE-Media 2,207,…" at bounding box center [547, 167] width 524 height 189
click at [449, 148] on icon "modal" at bounding box center [450, 144] width 3 height 10
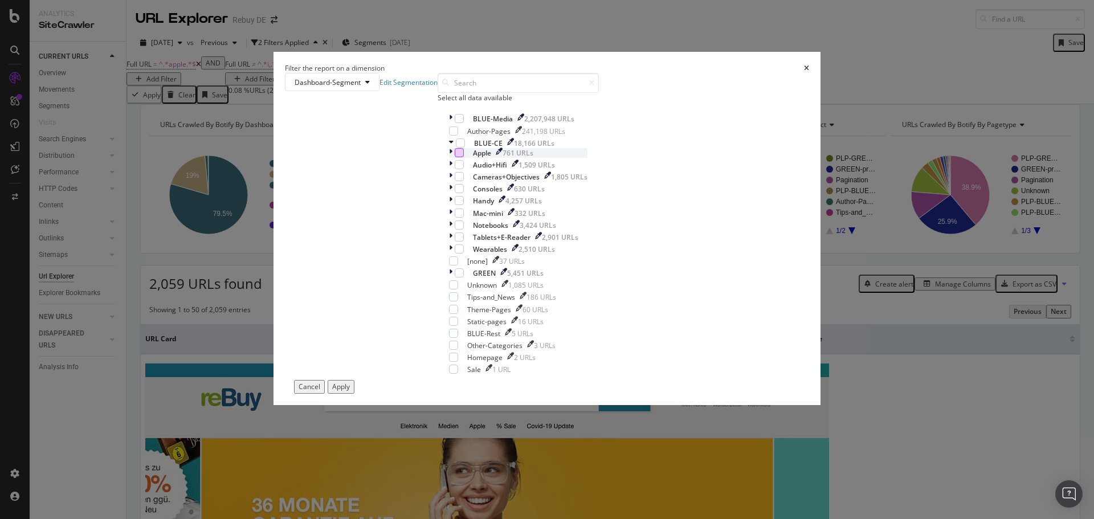
click at [455, 157] on div "modal" at bounding box center [459, 152] width 9 height 9
click at [355, 393] on button "Apply" at bounding box center [341, 386] width 27 height 13
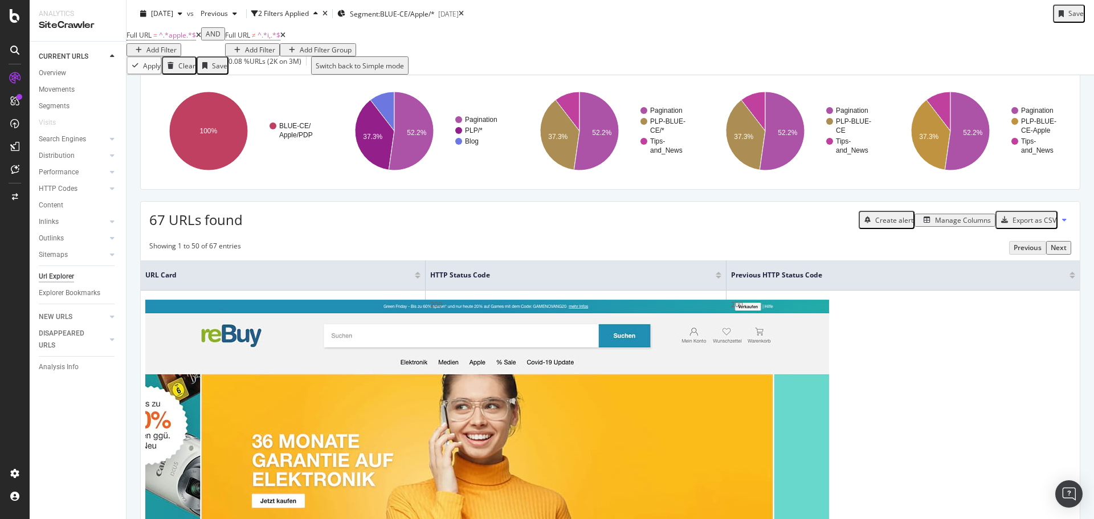
scroll to position [171, 0]
